Goal: Check status: Check status

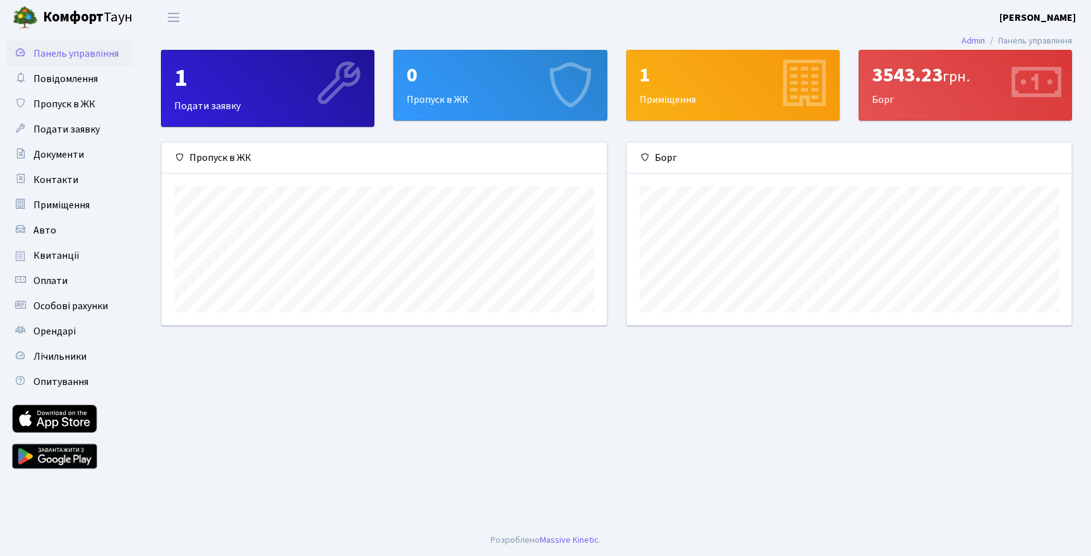
scroll to position [183, 445]
click at [61, 259] on span "Квитанції" at bounding box center [56, 256] width 46 height 14
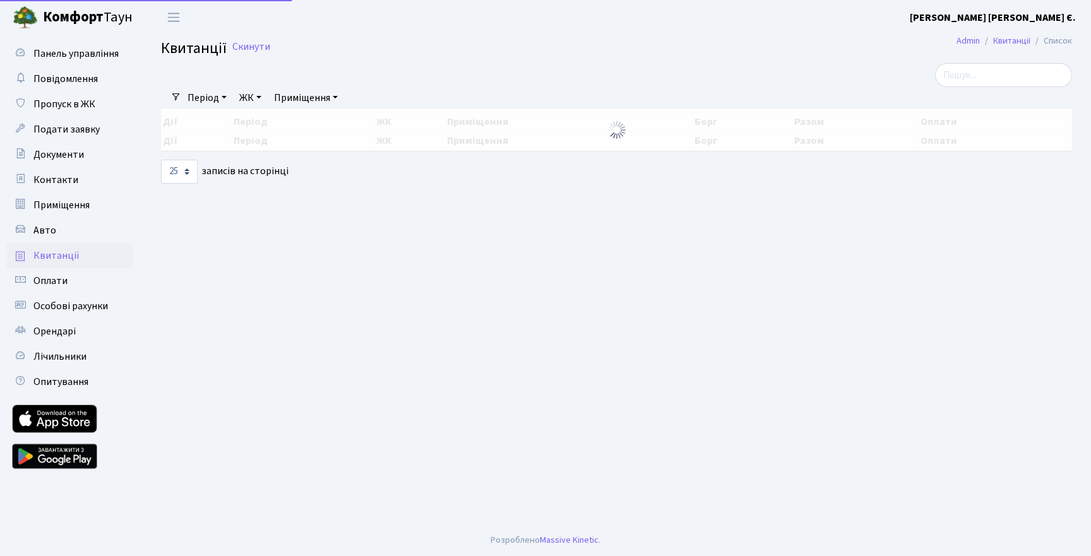
select select "25"
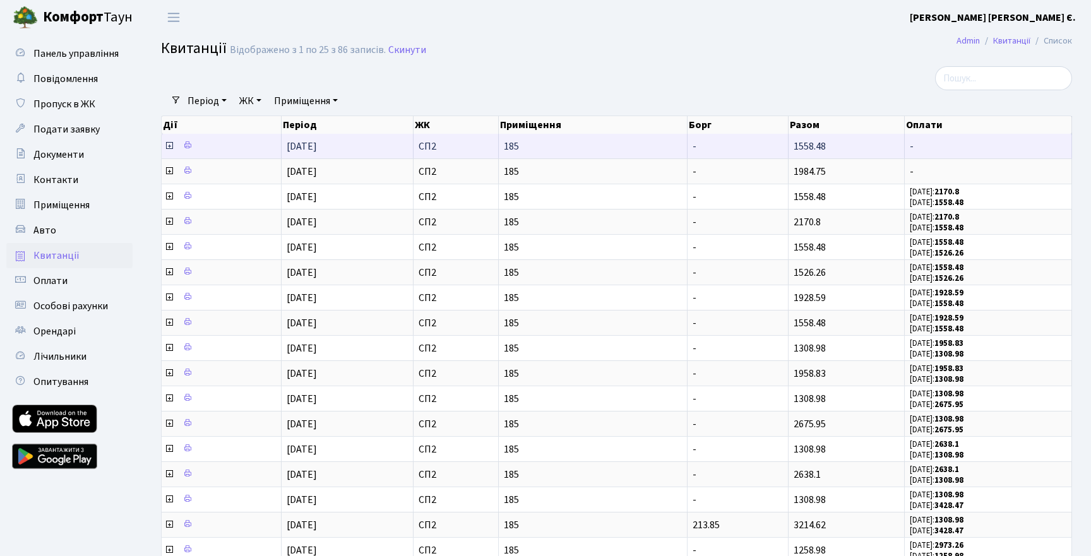
click at [170, 142] on icon at bounding box center [169, 146] width 10 height 10
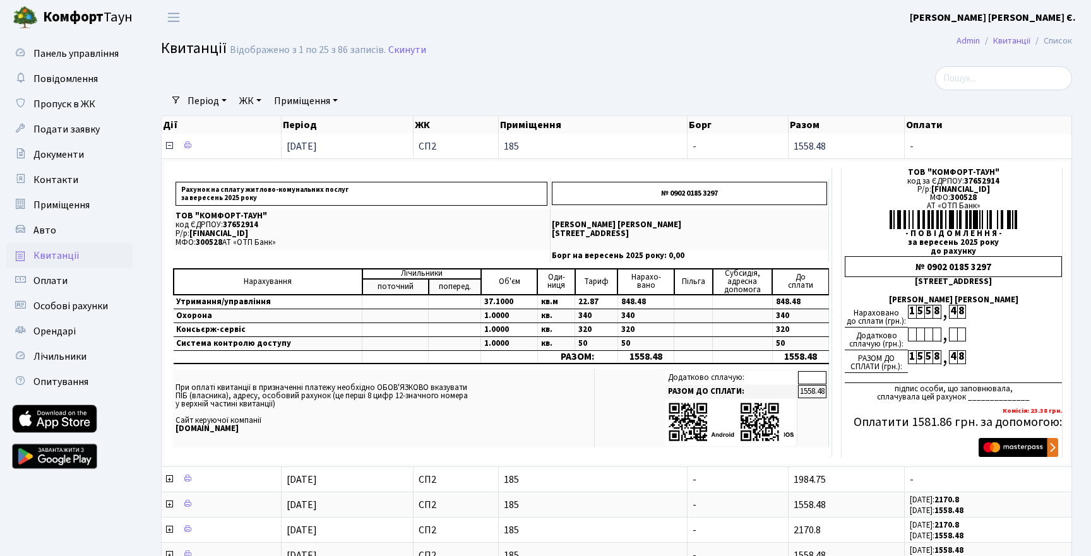
click at [169, 145] on icon at bounding box center [169, 146] width 10 height 10
